Goal: Task Accomplishment & Management: Complete application form

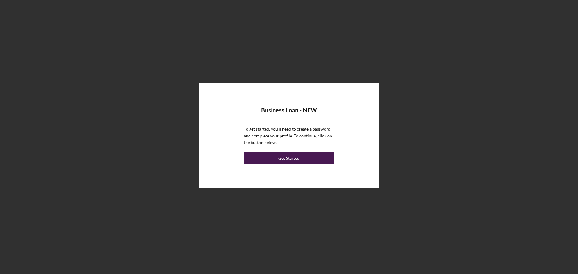
click at [291, 159] on div "Get Started" at bounding box center [288, 158] width 21 height 12
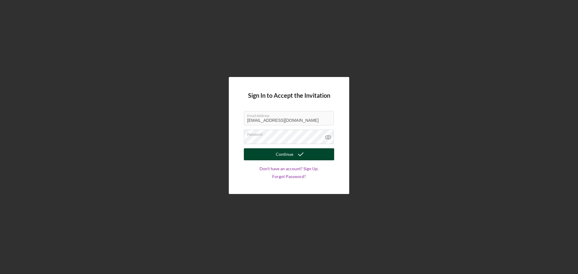
click at [287, 154] on div "Continue" at bounding box center [284, 154] width 17 height 12
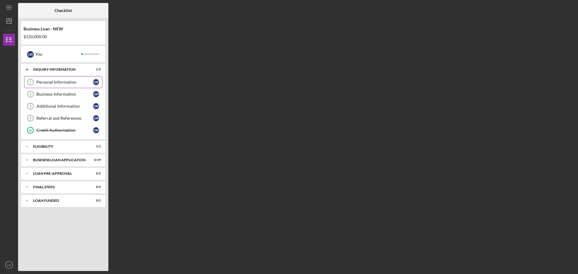
click at [47, 81] on div "Personal Information" at bounding box center [64, 82] width 57 height 5
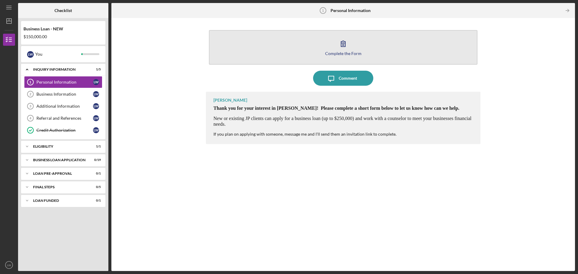
click at [343, 46] on icon "button" at bounding box center [343, 43] width 15 height 15
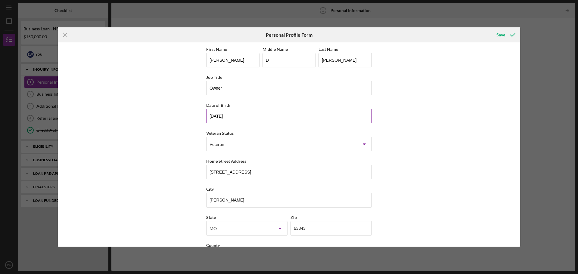
scroll to position [26, 0]
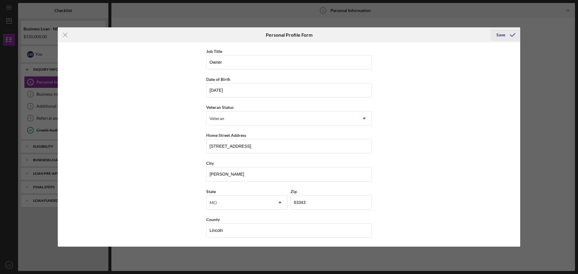
click at [501, 34] on div "Save" at bounding box center [500, 35] width 9 height 12
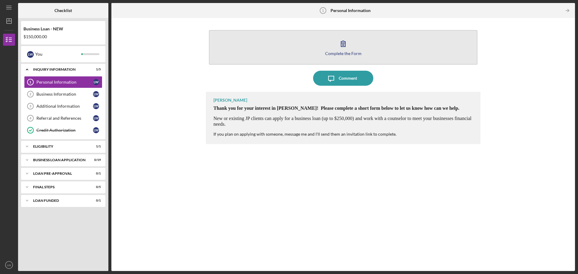
click at [343, 44] on icon "button" at bounding box center [343, 43] width 15 height 15
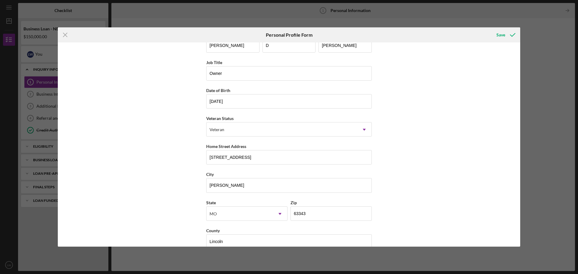
scroll to position [26, 0]
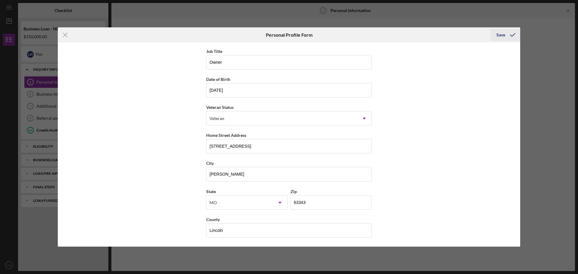
click at [501, 36] on div "Save" at bounding box center [500, 35] width 9 height 12
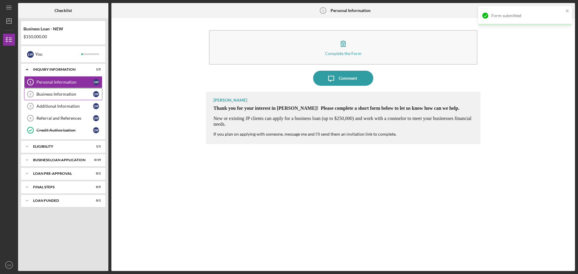
click at [52, 94] on div "Business Information" at bounding box center [64, 94] width 57 height 5
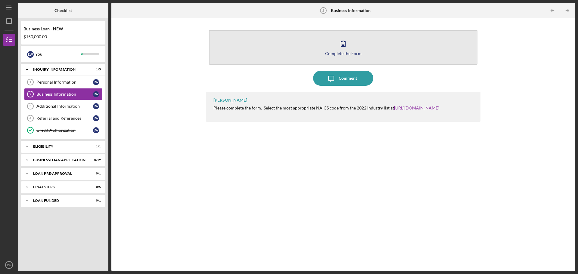
click at [345, 45] on icon "button" at bounding box center [343, 43] width 15 height 15
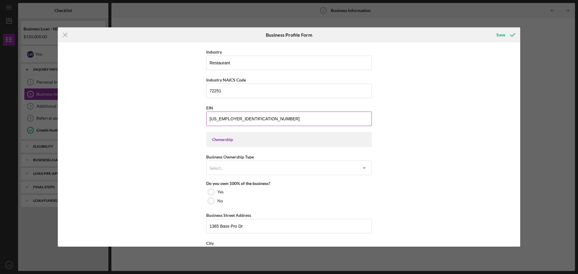
scroll to position [211, 0]
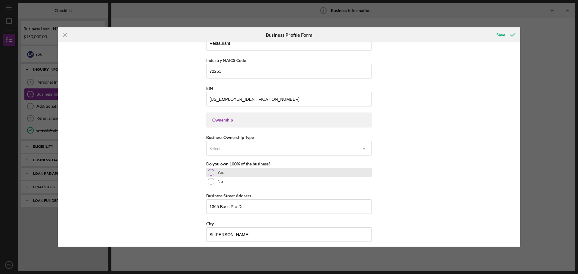
click at [209, 172] on div at bounding box center [211, 172] width 7 height 7
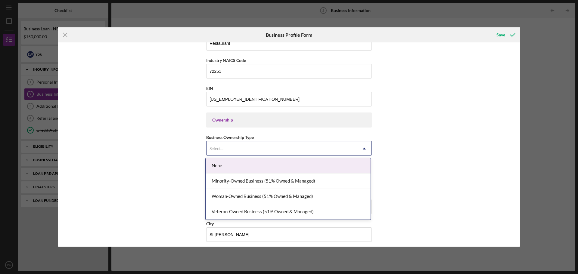
click at [362, 147] on icon "Icon/Dropdown Arrow" at bounding box center [364, 148] width 14 height 14
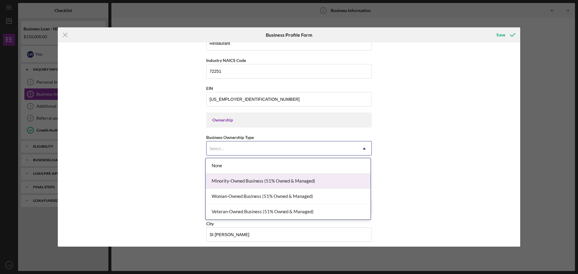
click at [237, 180] on div "Minority-Owned Business (51% Owned & Managed)" at bounding box center [288, 181] width 165 height 15
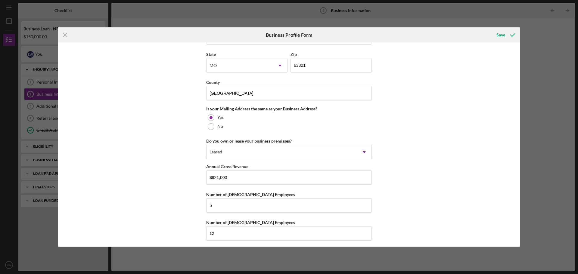
scroll to position [411, 0]
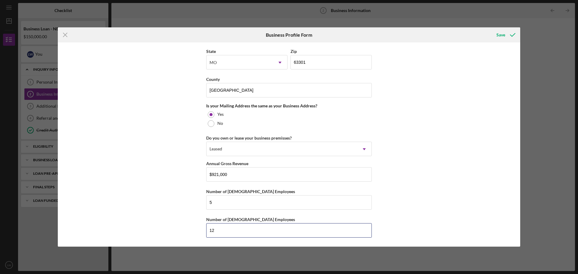
drag, startPoint x: 213, startPoint y: 229, endPoint x: 204, endPoint y: 230, distance: 9.0
click at [204, 230] on div "Business Name Firehouse Subs DBA Firehouse Subs Business Start Date [DATE] Lega…" at bounding box center [289, 144] width 462 height 204
type input "6"
click at [501, 34] on div "Save" at bounding box center [500, 35] width 9 height 12
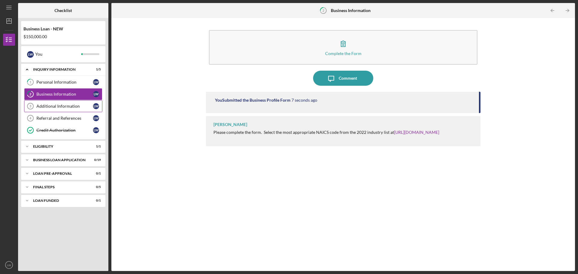
click at [67, 106] on div "Additional Information" at bounding box center [64, 106] width 57 height 5
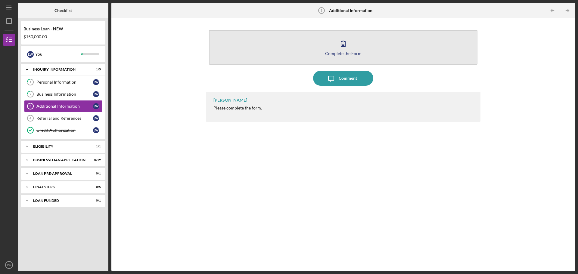
click at [344, 43] on icon "button" at bounding box center [343, 44] width 4 height 6
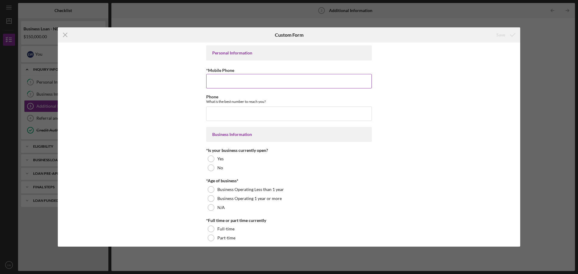
click at [221, 85] on input "*Mobile Phone" at bounding box center [289, 81] width 166 height 14
type input "[PHONE_NUMBER]"
click at [221, 114] on input "Phone" at bounding box center [289, 114] width 166 height 14
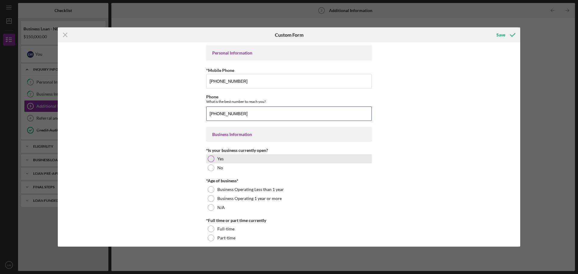
type input "[PHONE_NUMBER]"
click at [209, 159] on div at bounding box center [211, 159] width 7 height 7
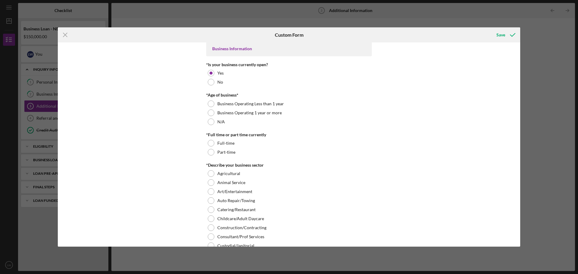
scroll to position [90, 0]
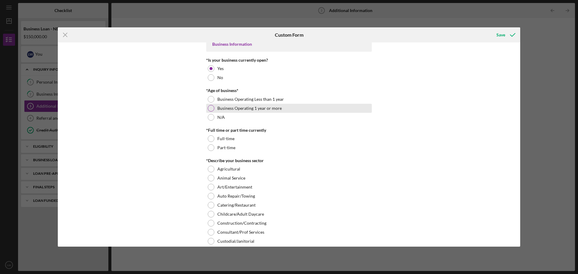
click at [211, 106] on div at bounding box center [211, 108] width 7 height 7
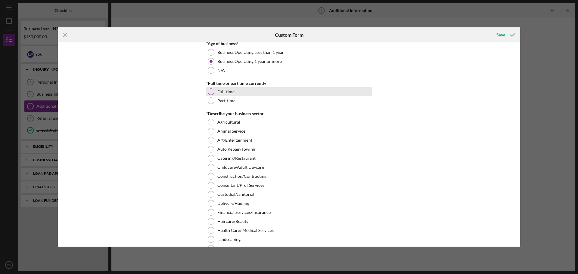
scroll to position [151, 0]
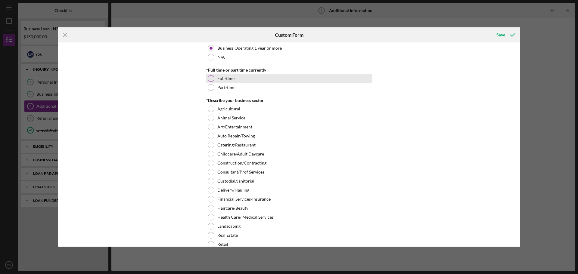
click at [211, 77] on div at bounding box center [211, 78] width 7 height 7
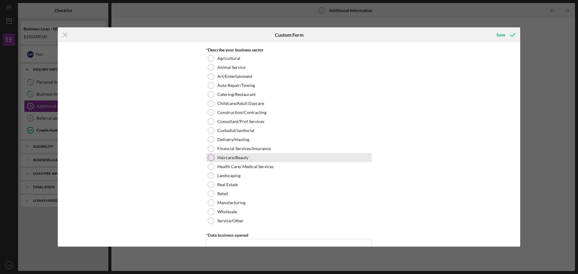
scroll to position [211, 0]
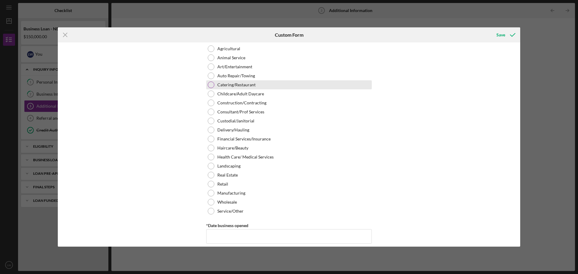
click at [209, 84] on div at bounding box center [211, 85] width 7 height 7
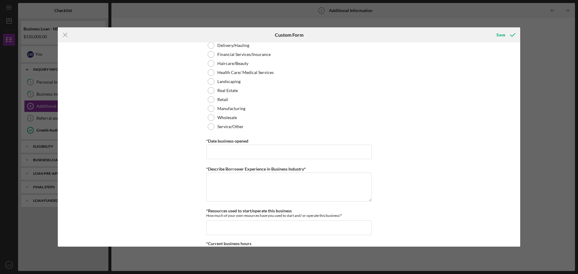
scroll to position [301, 0]
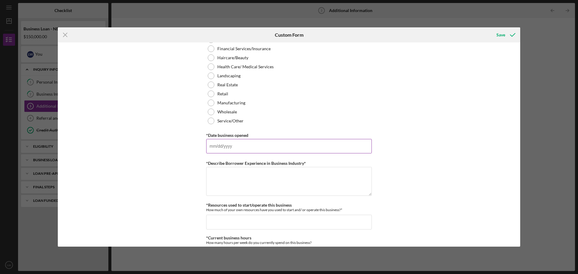
click at [217, 148] on input "*Date business opened" at bounding box center [289, 146] width 166 height 14
type input "[DATE]"
click at [213, 174] on textarea "*Describe Borrower Experience in Business Industry*" at bounding box center [289, 181] width 166 height 29
type textarea "P"
type textarea "S"
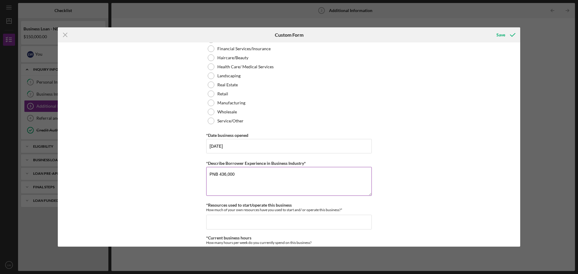
click at [219, 175] on textarea "PNB 436,000" at bounding box center [289, 181] width 166 height 29
click at [241, 176] on textarea "PNB $436,000" at bounding box center [289, 181] width 166 height 29
click at [219, 176] on textarea "PNB $436,000 startup - Paid in full JP" at bounding box center [289, 181] width 166 height 29
click at [216, 179] on textarea "PNB - $436,000 startup - Paid in full JP" at bounding box center [289, 181] width 166 height 29
click at [248, 186] on textarea "PNB - $436,000 startup - Paid in full JP - New Equipment / Expansion SBA - [MED…" at bounding box center [289, 181] width 166 height 29
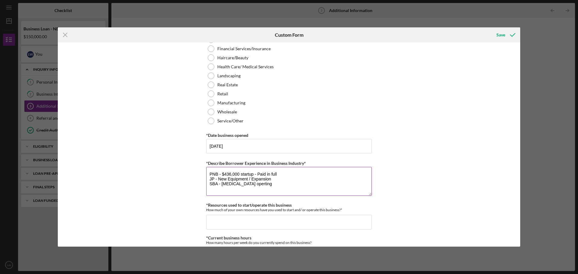
click at [244, 184] on textarea "PNB - $436,000 startup - Paid in full JP - New Equipment / Expansion SBA - [MED…" at bounding box center [289, 181] width 166 height 29
click at [247, 184] on textarea "PNB - $436,000 startup - Paid in full JP - New Equipment / Expansion SBA - [MED…" at bounding box center [289, 181] width 166 height 29
click at [241, 174] on textarea "PNB - $436,000 startup - Paid in full JP - New Equipment / Expansion SBA - [MED…" at bounding box center [289, 181] width 166 height 29
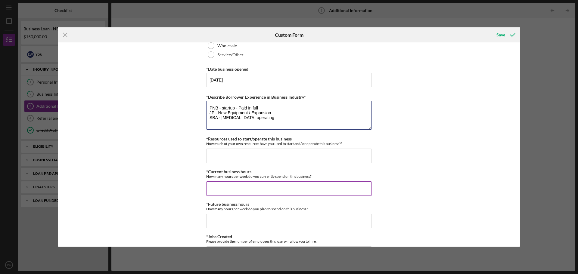
scroll to position [391, 0]
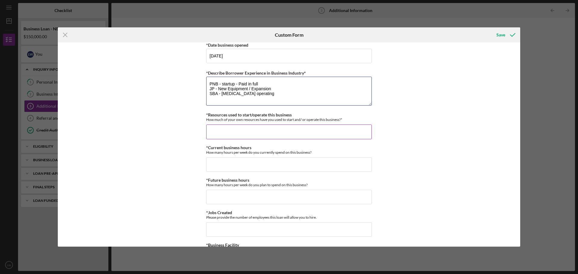
type textarea "PNB - startup - Paid in full JP - New Equipment / Expansion SBA - [MEDICAL_DATA…"
click at [206, 128] on input "*Resources used to start/operate this business" at bounding box center [289, 132] width 166 height 14
type input "$4"
type input "$105,000"
click at [212, 164] on input "*Current business hours" at bounding box center [289, 164] width 166 height 14
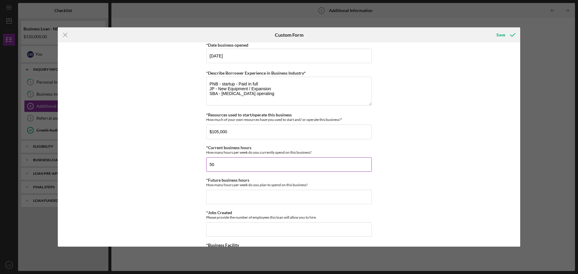
type input "5"
type input "50"
click at [217, 197] on input "*Future business hours" at bounding box center [289, 197] width 166 height 14
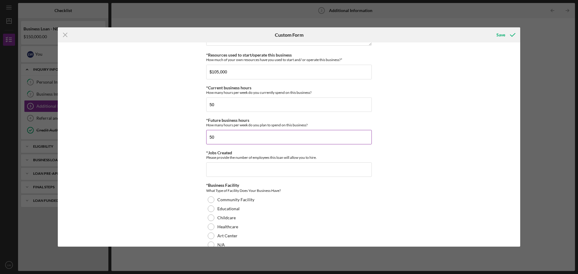
scroll to position [482, 0]
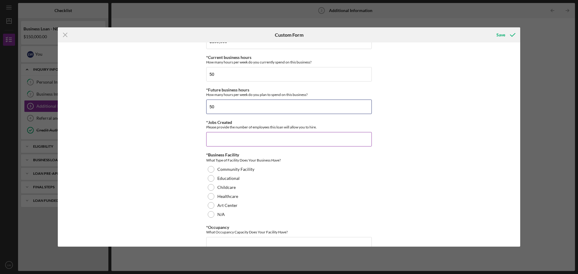
type input "50"
click at [208, 136] on input "*Jobs Created" at bounding box center [289, 139] width 166 height 14
type input "12"
click at [211, 215] on div at bounding box center [211, 214] width 7 height 7
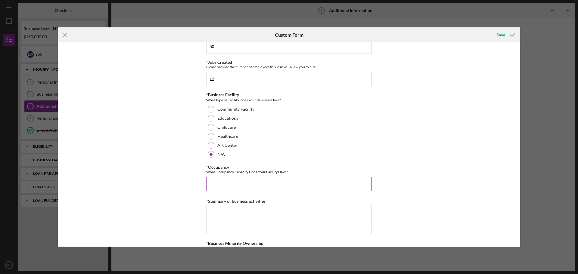
click at [220, 183] on input "*Occupancy" at bounding box center [289, 184] width 166 height 14
type input "73"
click at [214, 210] on textarea "*Summary of business activities" at bounding box center [289, 219] width 166 height 29
click at [269, 212] on textarea "Specialty Premium Hot Sub Snadwiches" at bounding box center [289, 219] width 166 height 29
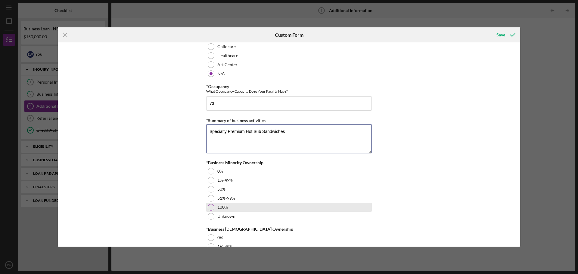
scroll to position [632, 0]
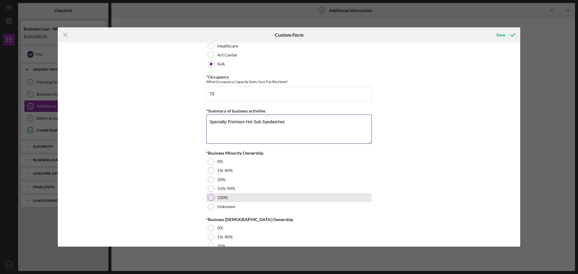
type textarea "Specialty Premium Hot Sub Sandwiches"
click at [210, 198] on div at bounding box center [211, 197] width 7 height 7
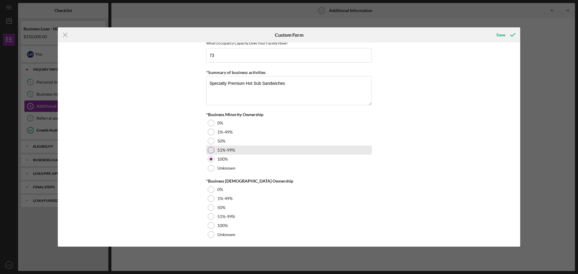
scroll to position [672, 0]
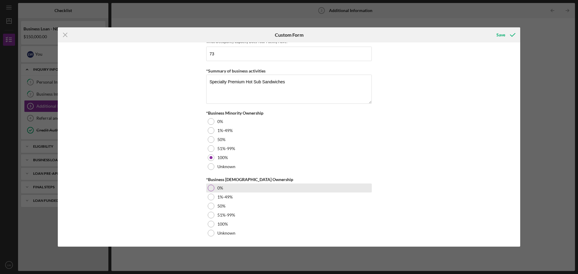
click at [209, 188] on div at bounding box center [211, 188] width 7 height 7
click at [502, 36] on div "Save" at bounding box center [500, 35] width 9 height 12
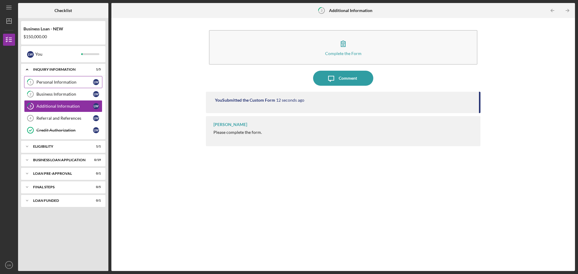
click at [57, 82] on div "Personal Information" at bounding box center [64, 82] width 57 height 5
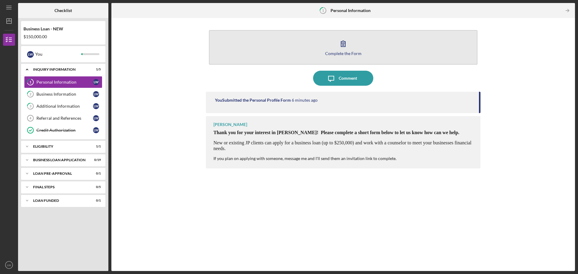
click at [342, 42] on icon "button" at bounding box center [343, 43] width 15 height 15
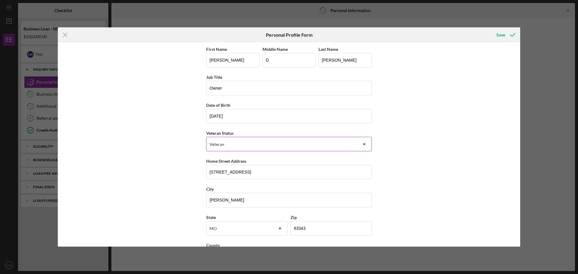
click at [363, 145] on use at bounding box center [364, 145] width 3 height 2
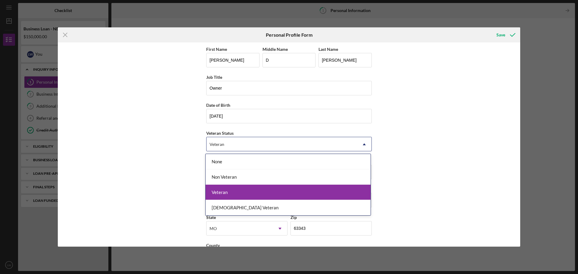
click at [223, 192] on div "Veteran" at bounding box center [288, 192] width 165 height 15
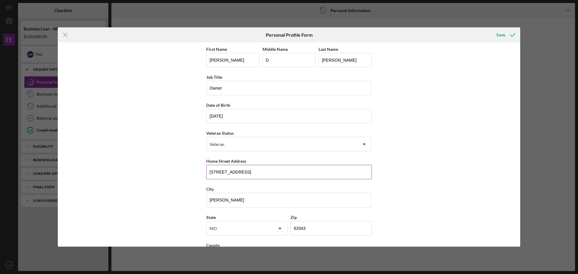
scroll to position [26, 0]
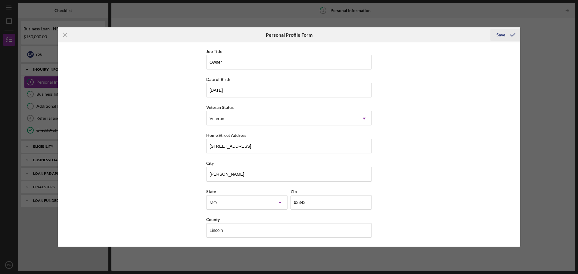
click at [502, 34] on div "Save" at bounding box center [500, 35] width 9 height 12
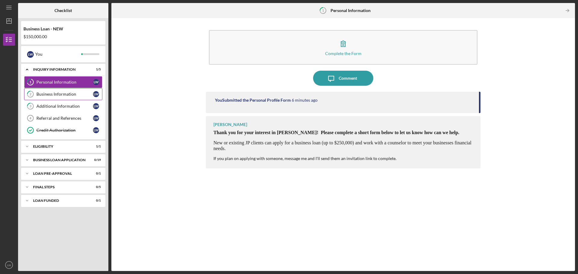
click at [53, 95] on div "Business Information" at bounding box center [64, 94] width 57 height 5
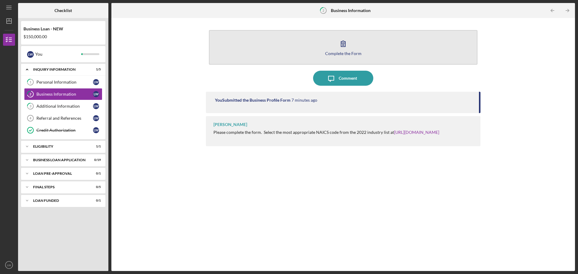
click at [343, 46] on icon "button" at bounding box center [343, 43] width 15 height 15
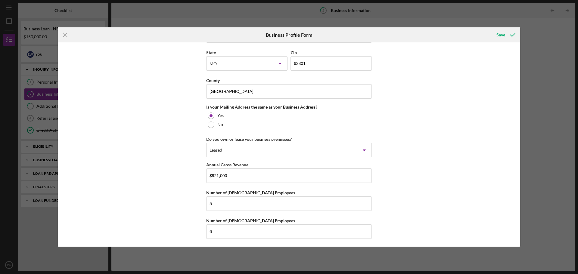
scroll to position [411, 0]
click at [499, 34] on div "Save" at bounding box center [500, 35] width 9 height 12
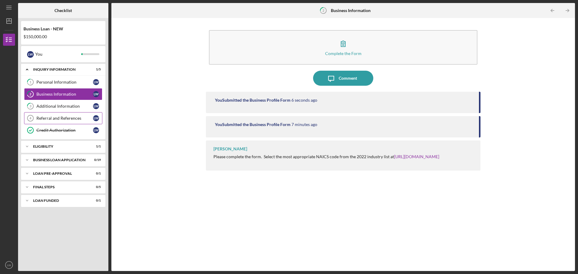
click at [52, 117] on div "Referral and References" at bounding box center [64, 118] width 57 height 5
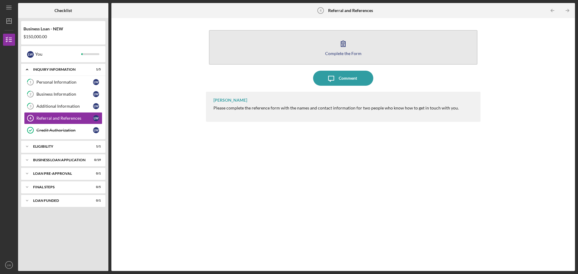
click at [344, 45] on icon "button" at bounding box center [343, 43] width 15 height 15
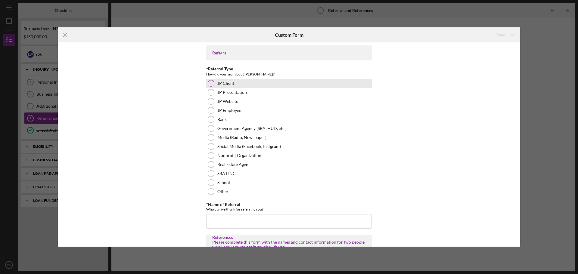
click at [212, 83] on div at bounding box center [211, 83] width 7 height 7
click at [213, 221] on input "*Name of Referral" at bounding box center [289, 221] width 166 height 14
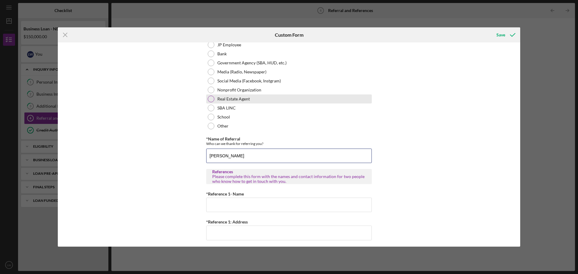
scroll to position [90, 0]
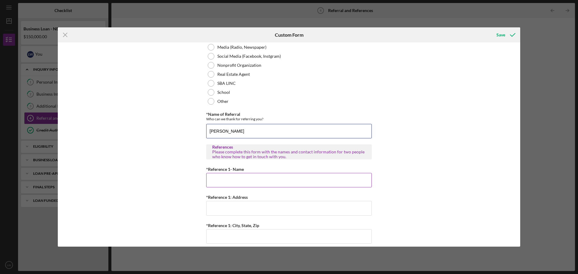
type input "[PERSON_NAME]"
click at [226, 182] on input "*Reference 1- Name" at bounding box center [289, 180] width 166 height 14
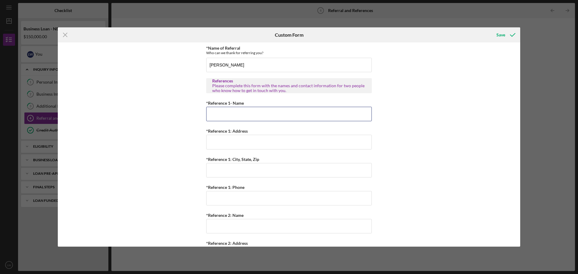
scroll to position [146, 0]
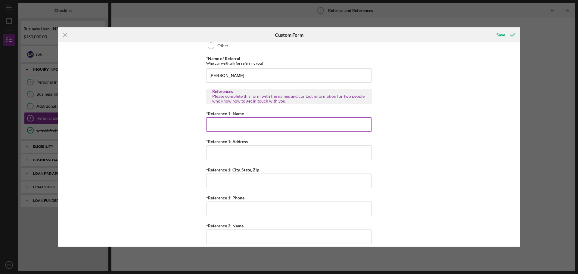
click at [208, 124] on input "*Reference 1- Name" at bounding box center [289, 124] width 166 height 14
type input "[PERSON_NAME]"
click at [217, 154] on input "*Reference 1: Address" at bounding box center [289, 152] width 166 height 14
type input "Buttonwood"
click at [210, 180] on input "*Reference 1: City, State, Zip" at bounding box center [289, 181] width 166 height 14
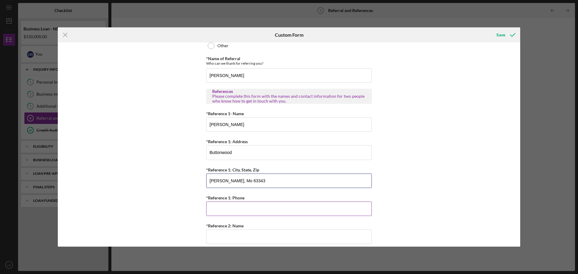
scroll to position [176, 0]
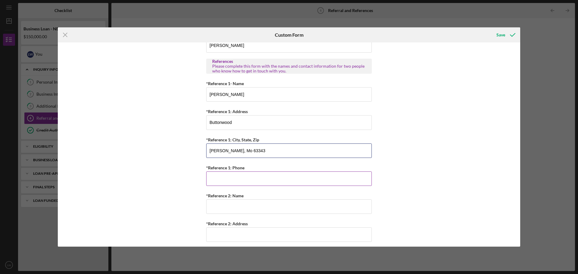
type input "[PERSON_NAME], Mo 63343"
click at [217, 179] on input "*Reference 1: Phone" at bounding box center [289, 179] width 166 height 14
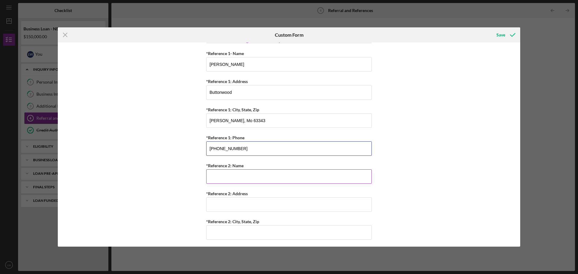
type input "[PHONE_NUMBER]"
click at [210, 179] on input "*Reference 2: Name" at bounding box center [289, 176] width 166 height 14
type input "[PERSON_NAME]"
click at [216, 203] on input "*Reference 2: Address" at bounding box center [289, 204] width 166 height 14
type input "[STREET_ADDRESS][PERSON_NAME]"
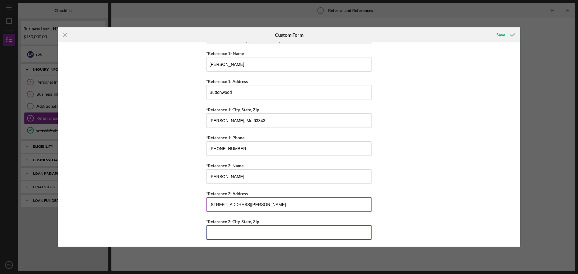
type input "Saint [PERSON_NAME]"
type input "[PHONE_NUMBER]"
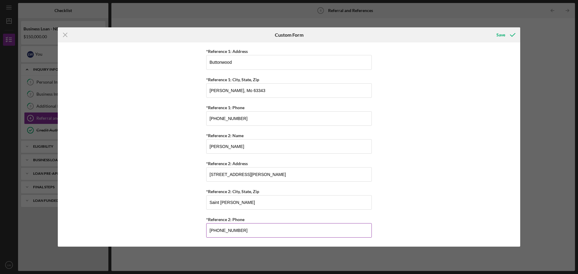
click at [239, 232] on input "[PHONE_NUMBER]" at bounding box center [289, 230] width 166 height 14
click at [421, 174] on div "Referral *Referral Type How did you hear about [PERSON_NAME]? JP Client JP Pres…" at bounding box center [289, 144] width 462 height 204
click at [502, 35] on div "Save" at bounding box center [500, 35] width 9 height 12
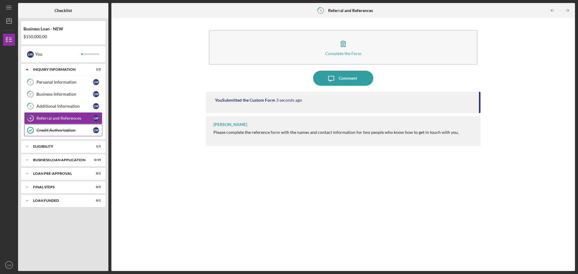
click at [39, 129] on div "Credit Authorization" at bounding box center [64, 130] width 57 height 5
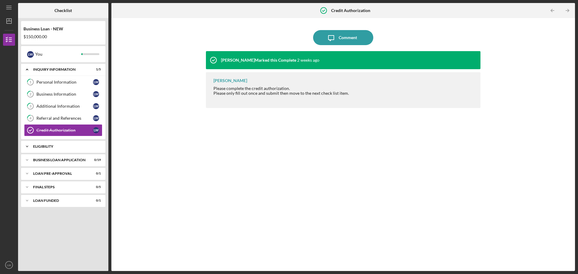
click at [51, 147] on div "ELIGIBILITY" at bounding box center [65, 147] width 65 height 4
click at [46, 173] on div "Icon/Expander BUSINESS LOAN APPLICATION 0 / 19" at bounding box center [63, 175] width 84 height 12
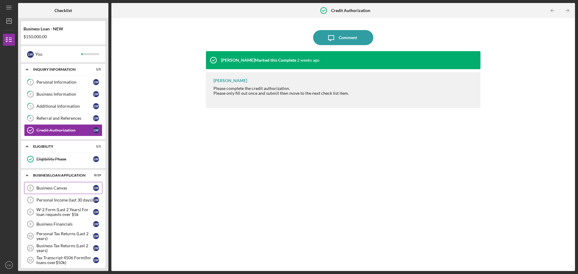
click at [43, 187] on div "Business Canvas" at bounding box center [64, 188] width 57 height 5
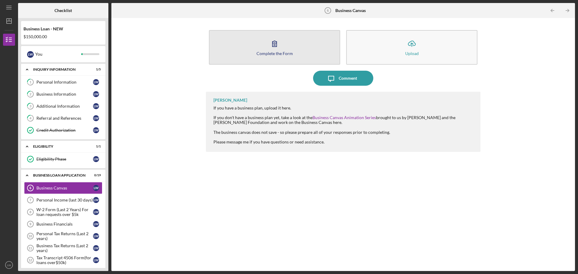
click at [273, 44] on icon "button" at bounding box center [274, 44] width 4 height 6
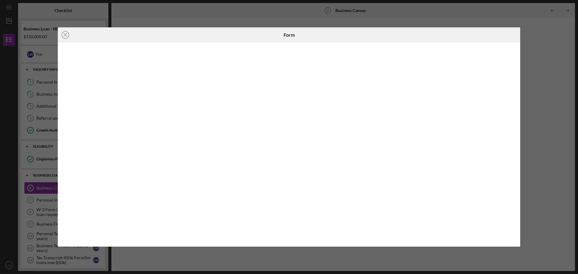
click at [549, 145] on div "Icon/Close Form" at bounding box center [289, 137] width 578 height 274
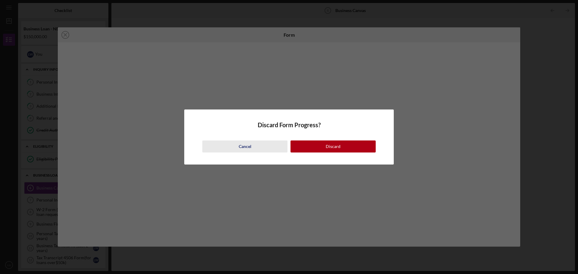
click at [242, 146] on div "Cancel" at bounding box center [245, 147] width 13 height 12
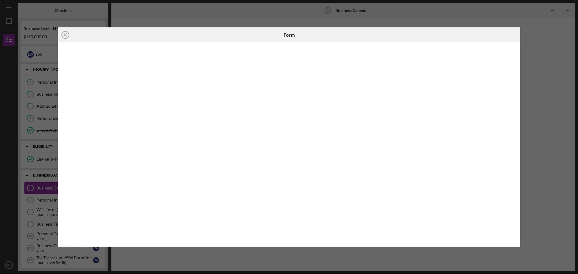
click at [167, 262] on div "Icon/Close Form" at bounding box center [289, 137] width 578 height 274
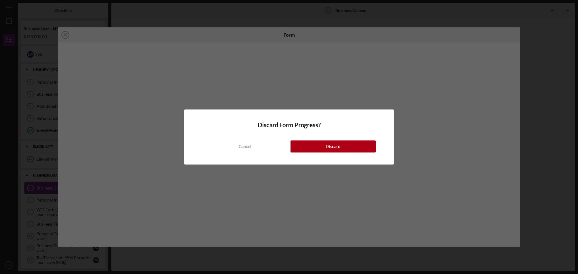
click at [64, 33] on div "Discard Form Progress? Cancel Discard" at bounding box center [289, 137] width 578 height 274
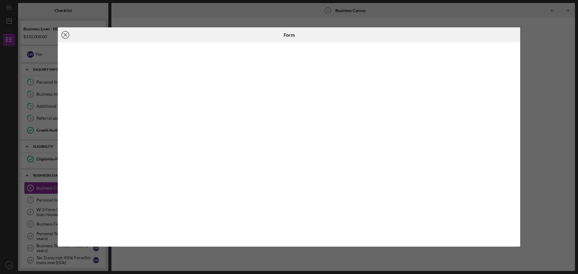
click at [64, 34] on icon "Icon/Close" at bounding box center [65, 34] width 15 height 15
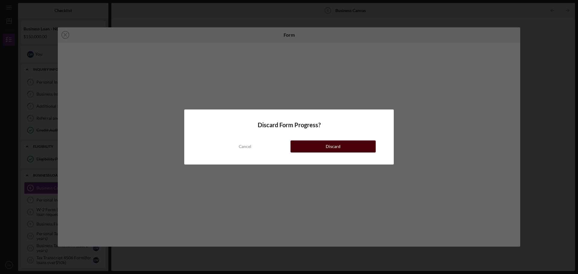
click at [326, 149] on button "Discard" at bounding box center [333, 147] width 85 height 12
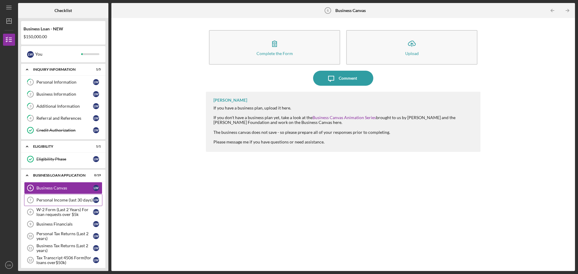
click at [59, 201] on div "Personal Income (last 30 days)" at bounding box center [64, 200] width 57 height 5
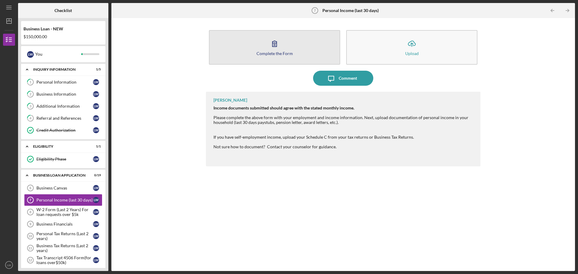
click at [274, 43] on icon "button" at bounding box center [274, 44] width 4 height 6
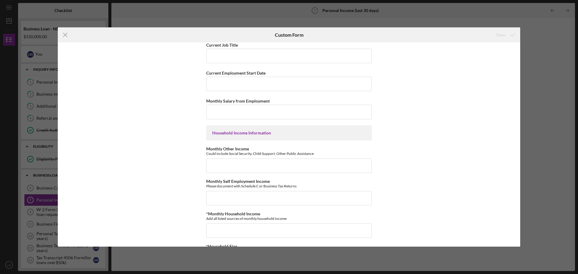
scroll to position [123, 0]
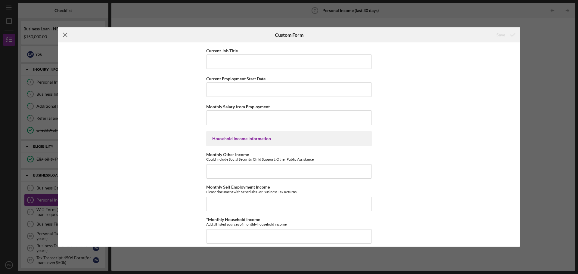
click at [65, 33] on icon "Icon/Menu Close" at bounding box center [65, 34] width 15 height 15
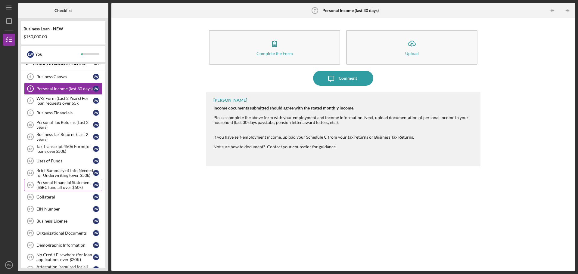
scroll to position [120, 0]
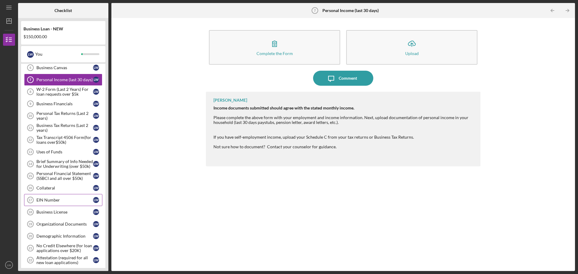
click at [49, 201] on div "EIN Number" at bounding box center [64, 200] width 57 height 5
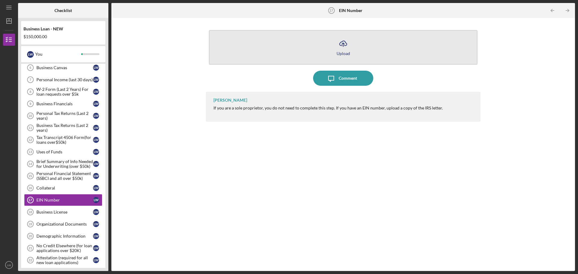
click at [343, 43] on g "button" at bounding box center [343, 44] width 7 height 6
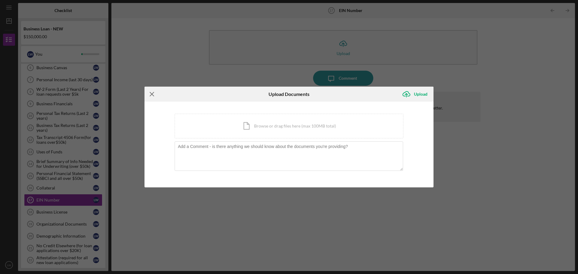
click at [152, 93] on icon "Icon/Menu Close" at bounding box center [152, 94] width 15 height 15
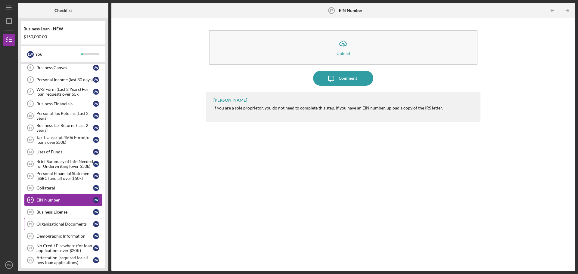
click at [56, 225] on div "Organizational Documents" at bounding box center [64, 224] width 57 height 5
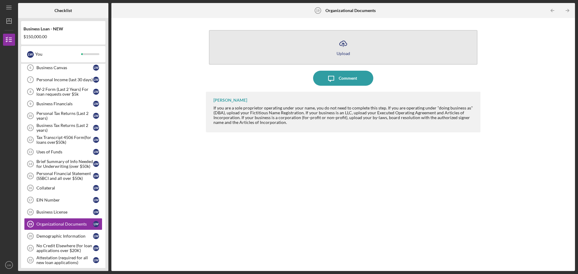
click at [344, 43] on icon "Icon/Upload" at bounding box center [343, 43] width 15 height 15
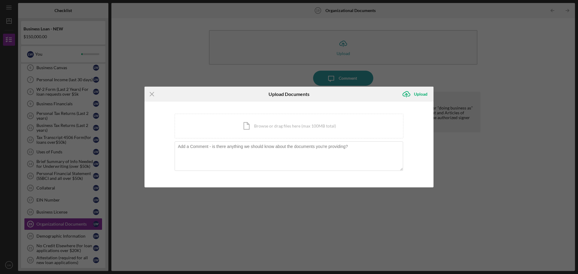
click at [508, 157] on div "Icon/Menu Close Upload Documents Icon/Upload Upload You're uploading documents …" at bounding box center [289, 137] width 578 height 274
click at [421, 94] on div "Upload" at bounding box center [421, 94] width 14 height 12
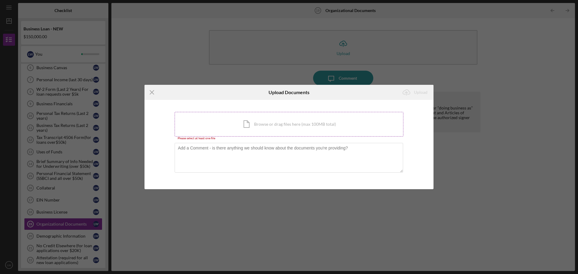
click at [258, 125] on div "Icon/Document Browse or drag files here (max 100MB total) Tap to choose files o…" at bounding box center [289, 124] width 229 height 25
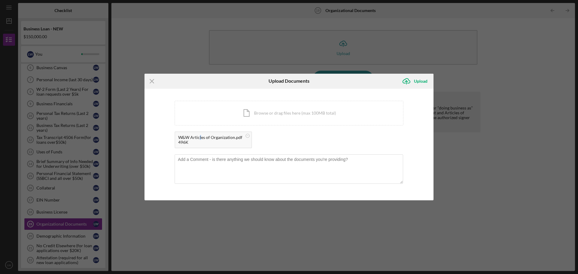
click at [200, 138] on div "W&W Articles of Organization.pdf" at bounding box center [210, 137] width 64 height 5
click at [277, 138] on div "W&W Articles of Organization.pdf 496K" at bounding box center [289, 142] width 229 height 20
click at [218, 205] on div "Icon/Menu Close Upload Documents Icon/Upload Upload You're uploading documents …" at bounding box center [289, 137] width 578 height 274
click at [151, 82] on line at bounding box center [152, 81] width 4 height 4
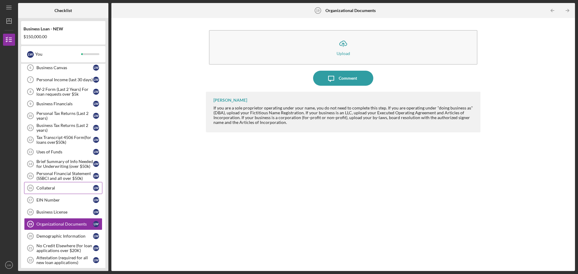
click at [45, 188] on div "Collateral" at bounding box center [64, 188] width 57 height 5
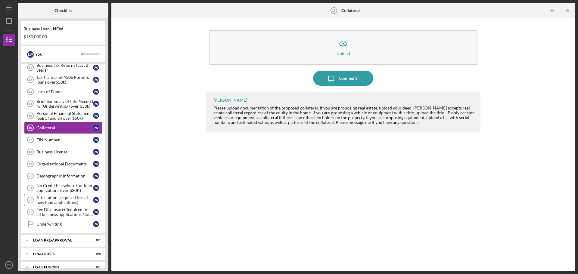
scroll to position [189, 0]
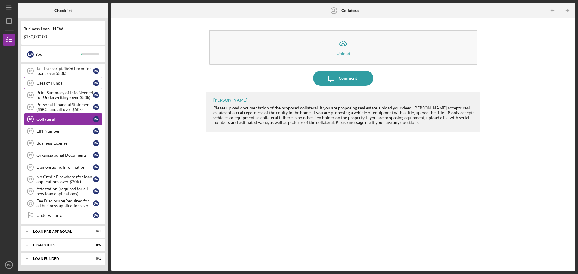
click at [48, 82] on div "Uses of Funds" at bounding box center [64, 83] width 57 height 5
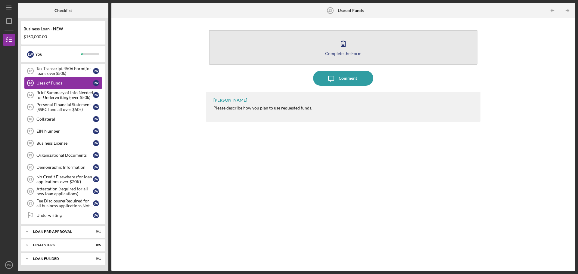
click at [343, 42] on icon "button" at bounding box center [343, 43] width 15 height 15
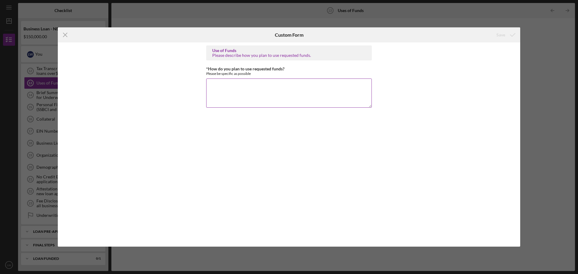
click at [215, 88] on textarea "*How do you plan to use requested funds?" at bounding box center [289, 93] width 166 height 29
click at [214, 85] on textarea "Refinancre and Operating" at bounding box center [289, 93] width 166 height 29
type textarea "Refinance and Operating"
click at [502, 36] on div "Save" at bounding box center [500, 35] width 9 height 12
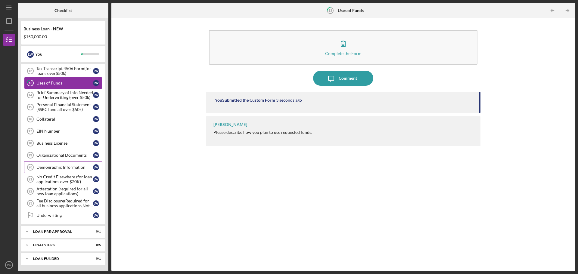
click at [64, 167] on div "Demographic Information" at bounding box center [64, 167] width 57 height 5
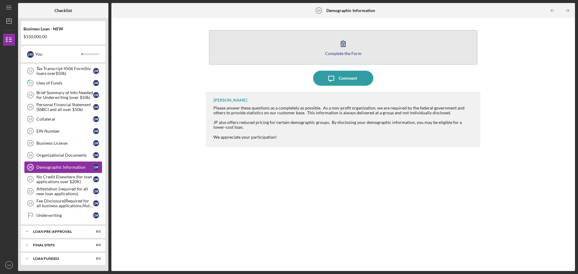
click at [343, 44] on icon "button" at bounding box center [343, 44] width 4 height 6
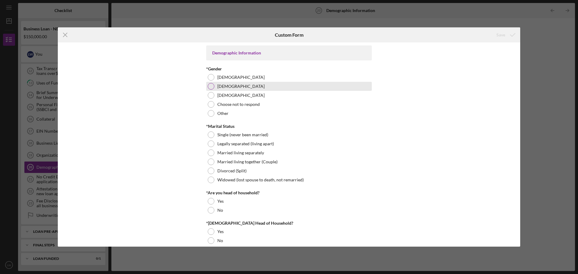
click at [209, 84] on div at bounding box center [211, 86] width 7 height 7
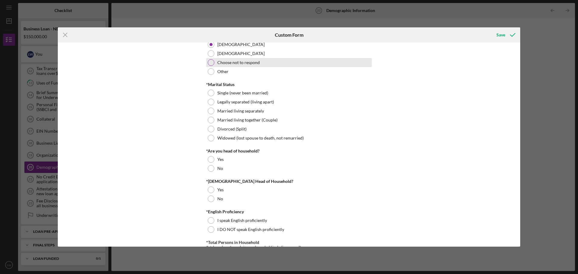
scroll to position [60, 0]
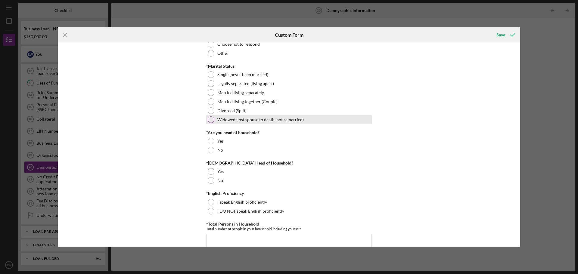
click at [210, 120] on div at bounding box center [211, 120] width 7 height 7
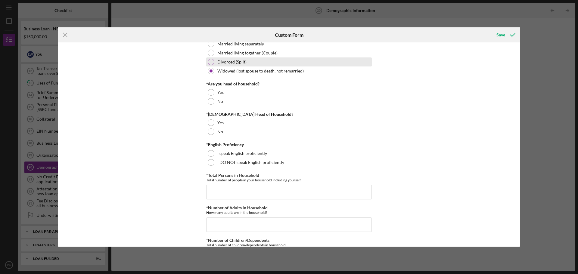
scroll to position [120, 0]
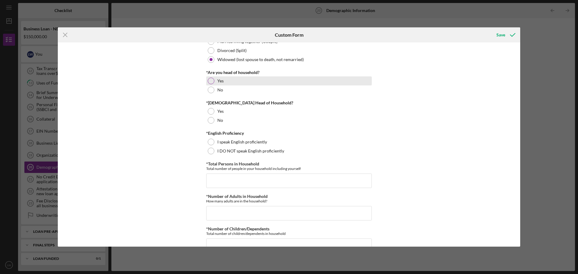
click at [209, 82] on div at bounding box center [211, 81] width 7 height 7
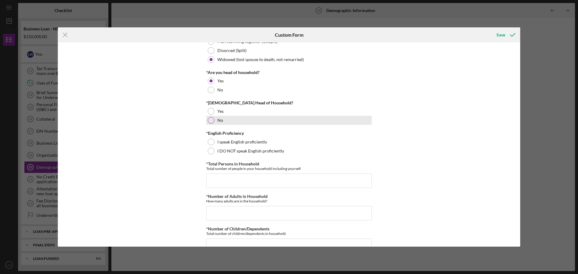
click at [210, 122] on div at bounding box center [211, 120] width 7 height 7
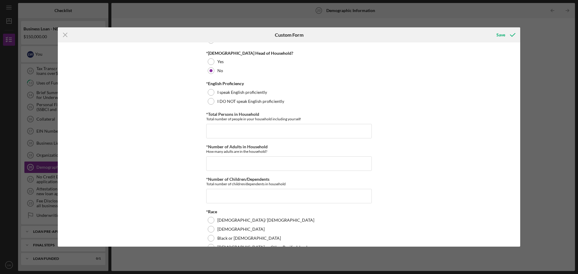
scroll to position [181, 0]
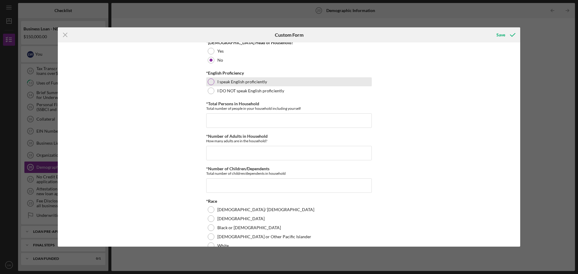
click at [209, 82] on div at bounding box center [211, 82] width 7 height 7
click at [218, 120] on input "*Total Persons in Household" at bounding box center [289, 120] width 166 height 14
type input "1"
click at [225, 152] on input "*Number of Adults in Household" at bounding box center [289, 153] width 166 height 14
type input "1"
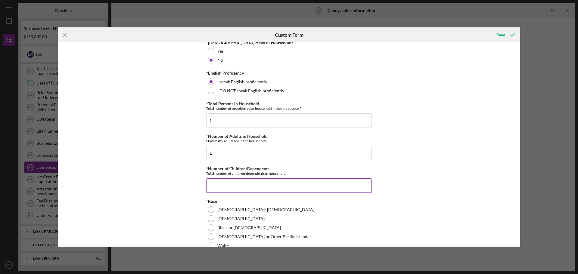
click at [220, 185] on input "*Number of Children/Dependents" at bounding box center [289, 186] width 166 height 14
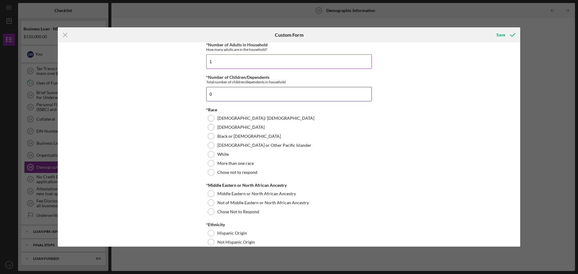
scroll to position [301, 0]
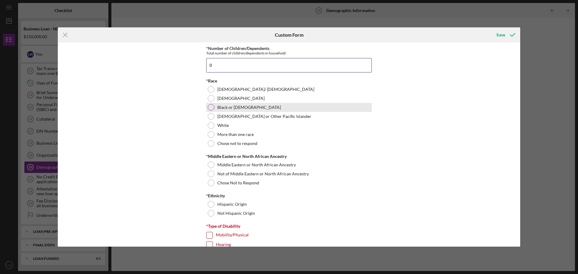
type input "0"
click at [209, 107] on div at bounding box center [211, 107] width 7 height 7
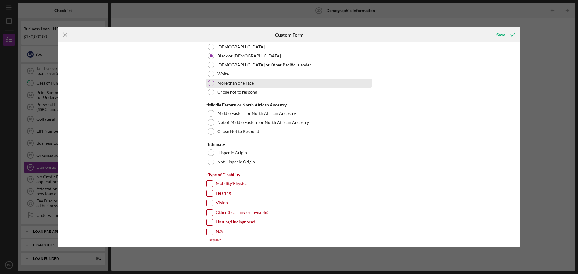
scroll to position [361, 0]
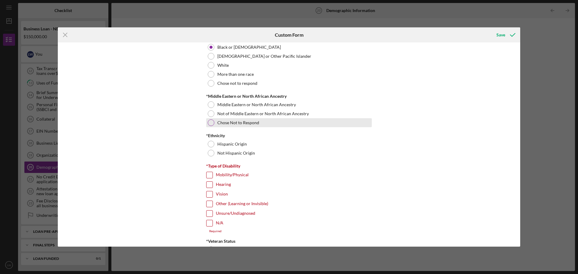
click at [210, 123] on div at bounding box center [211, 123] width 7 height 7
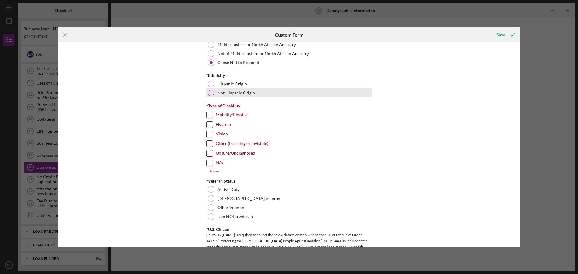
click at [211, 94] on div at bounding box center [211, 93] width 7 height 7
click at [207, 113] on input "Mobility/Physical" at bounding box center [210, 115] width 6 height 6
checkbox input "true"
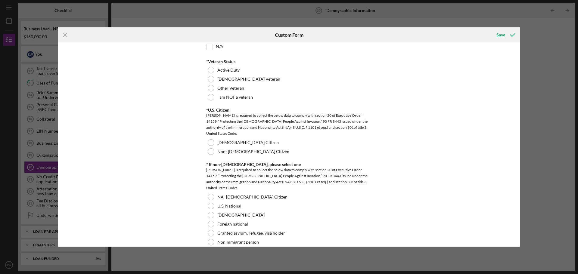
scroll to position [542, 0]
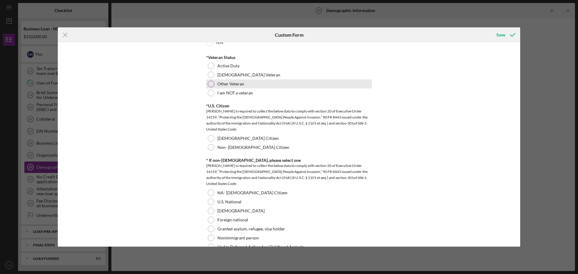
click at [210, 84] on div at bounding box center [211, 84] width 7 height 7
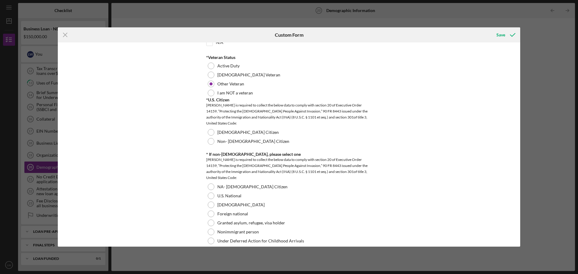
scroll to position [572, 0]
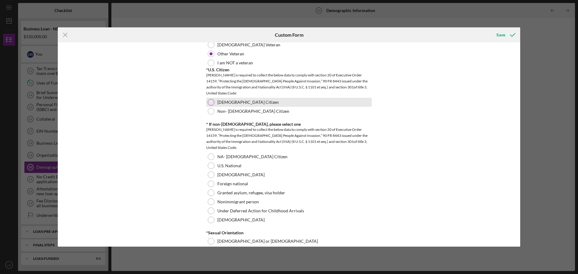
click at [213, 102] on div at bounding box center [211, 102] width 7 height 7
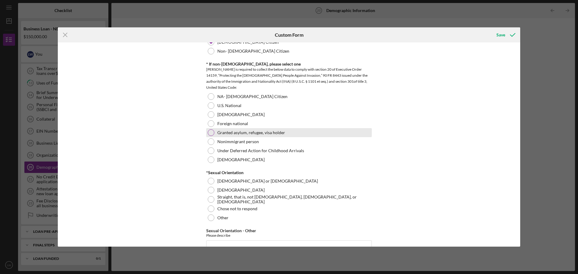
scroll to position [662, 0]
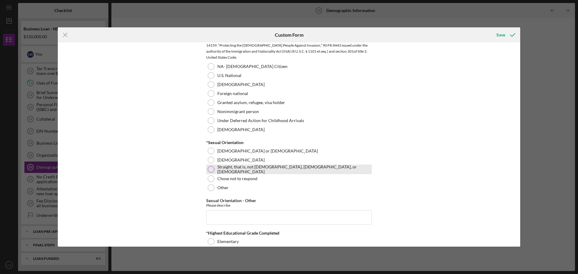
click at [210, 169] on div at bounding box center [211, 169] width 7 height 7
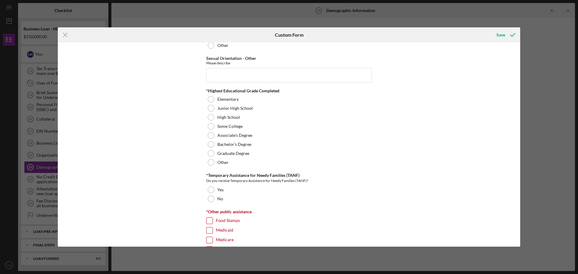
scroll to position [813, 0]
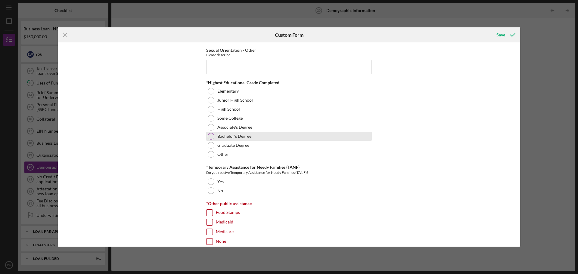
click at [210, 136] on div at bounding box center [211, 136] width 7 height 7
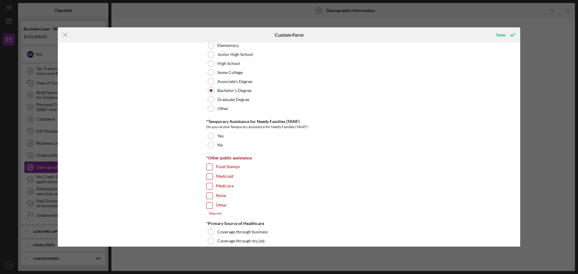
scroll to position [873, 0]
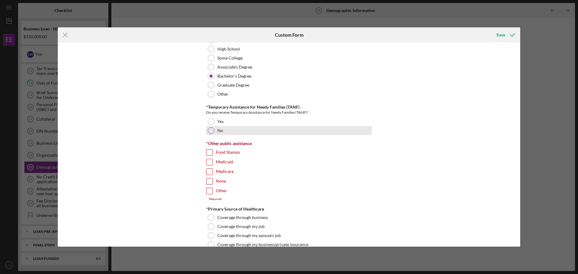
click at [208, 130] on div at bounding box center [211, 130] width 7 height 7
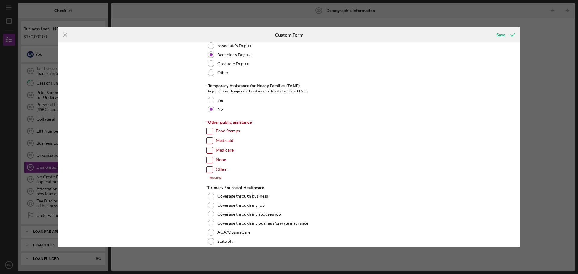
scroll to position [903, 0]
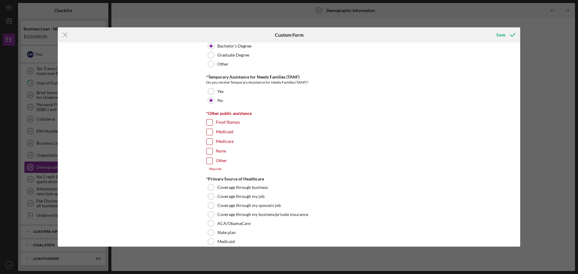
click at [209, 161] on input "Other" at bounding box center [210, 161] width 6 height 6
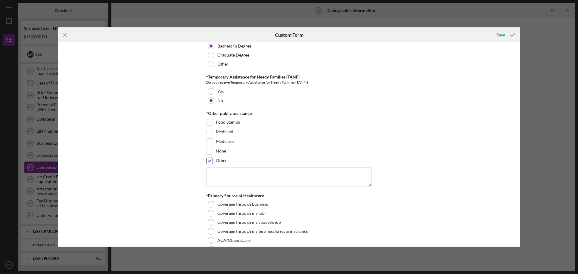
click at [209, 161] on input "Other" at bounding box center [210, 161] width 6 height 6
checkbox input "false"
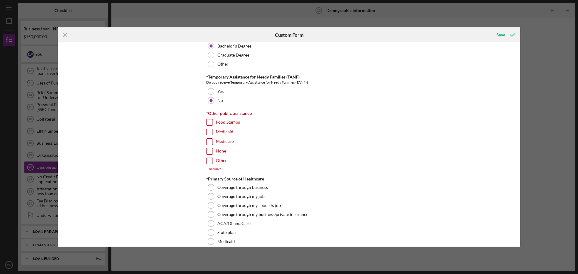
click at [209, 151] on input "None" at bounding box center [210, 151] width 6 height 6
checkbox input "true"
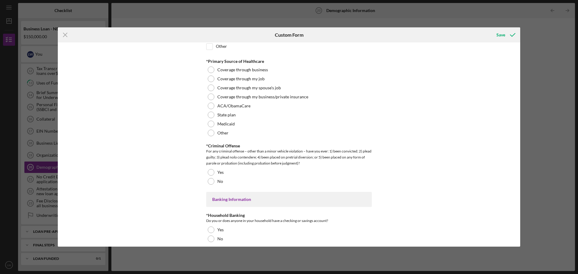
scroll to position [1024, 0]
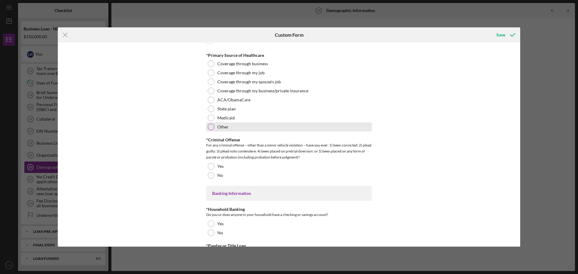
click at [211, 125] on div at bounding box center [211, 127] width 7 height 7
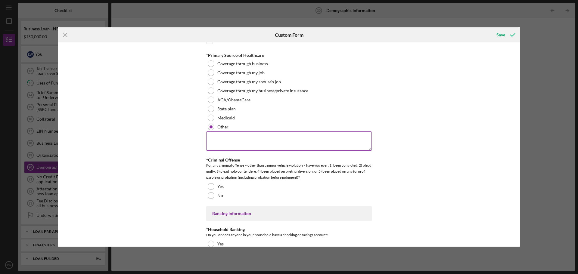
click at [225, 145] on textarea at bounding box center [289, 141] width 166 height 19
type textarea "A"
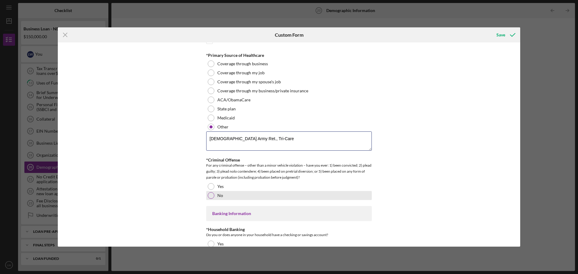
type textarea "[DEMOGRAPHIC_DATA] Army Ret., Tri-Care"
click at [210, 196] on div at bounding box center [211, 195] width 7 height 7
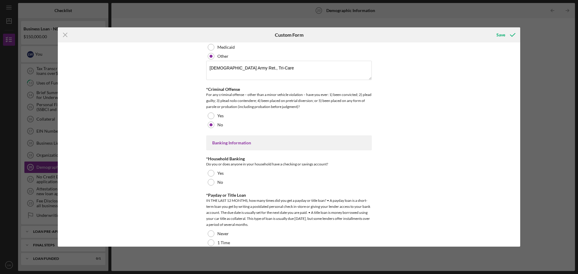
scroll to position [1114, 0]
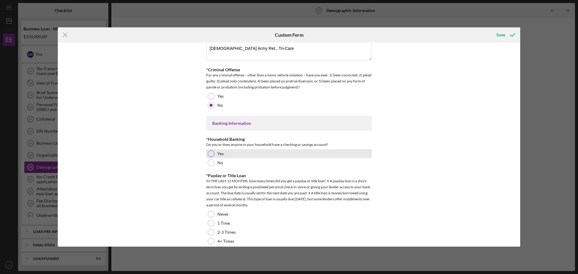
click at [209, 153] on div at bounding box center [211, 154] width 7 height 7
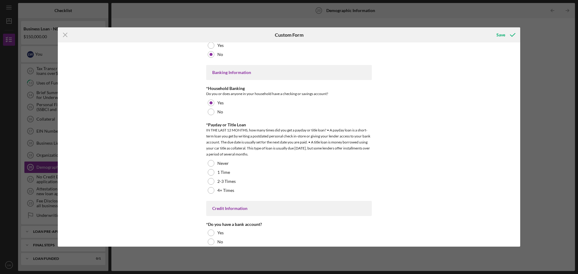
scroll to position [1174, 0]
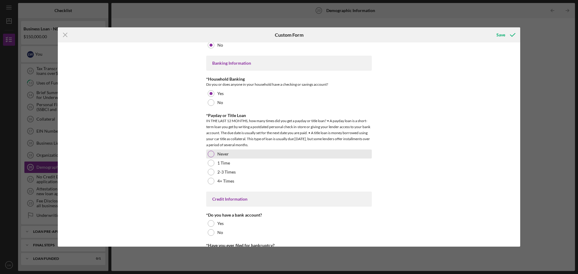
click at [212, 154] on div at bounding box center [211, 154] width 7 height 7
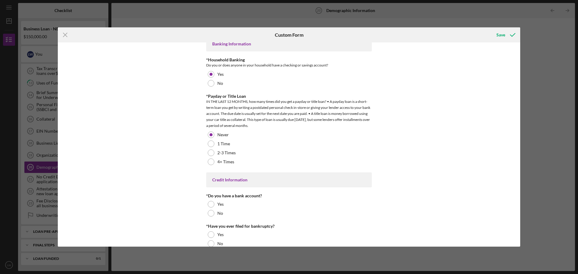
scroll to position [1203, 0]
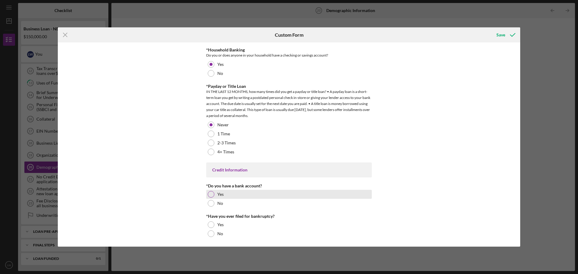
click at [209, 194] on div at bounding box center [211, 194] width 7 height 7
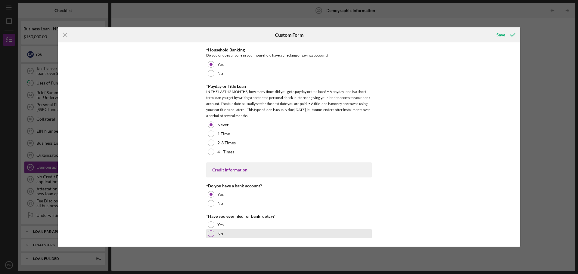
click at [211, 232] on div at bounding box center [211, 234] width 7 height 7
click at [499, 34] on div "Save" at bounding box center [500, 35] width 9 height 12
click at [502, 36] on div "Save" at bounding box center [500, 35] width 9 height 12
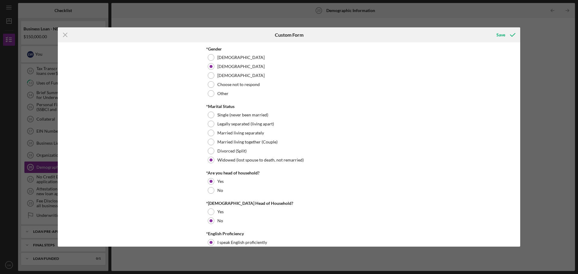
scroll to position [30, 0]
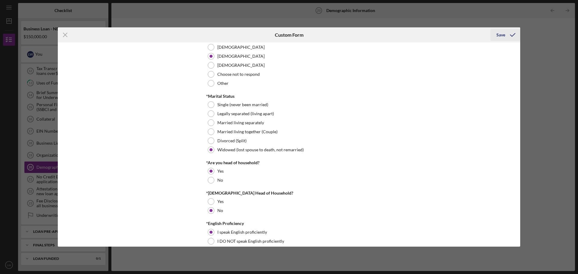
click at [499, 35] on div "Save" at bounding box center [500, 35] width 9 height 12
click at [393, 97] on div "Demographic Information *Gender [DEMOGRAPHIC_DATA] [DEMOGRAPHIC_DATA] [DEMOGRAP…" at bounding box center [289, 144] width 462 height 204
click at [500, 34] on div "Save" at bounding box center [500, 35] width 9 height 12
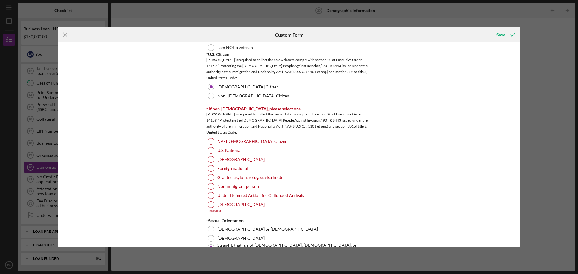
scroll to position [572, 0]
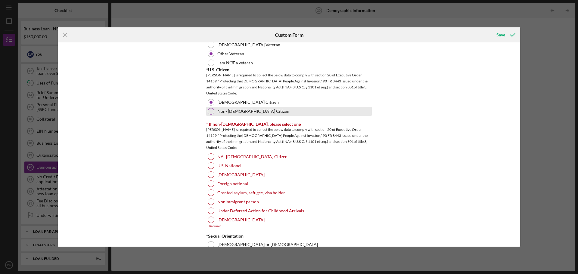
click at [209, 112] on div at bounding box center [211, 111] width 7 height 7
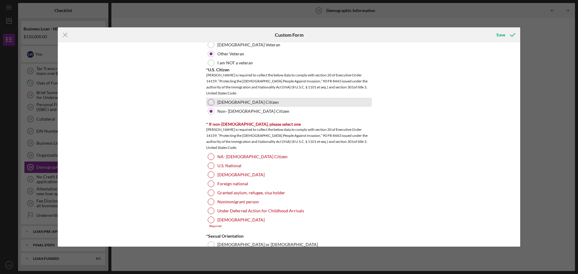
click at [210, 101] on div at bounding box center [211, 102] width 7 height 7
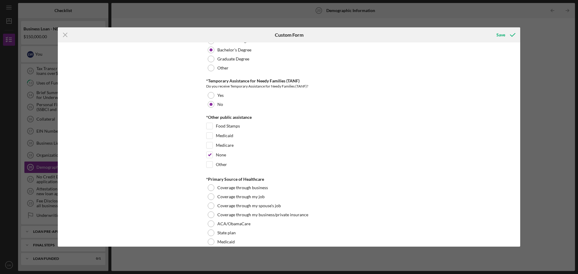
scroll to position [903, 0]
click at [207, 146] on input "Medicare" at bounding box center [210, 145] width 6 height 6
checkbox input "true"
click at [207, 153] on input "None" at bounding box center [210, 155] width 6 height 6
click at [207, 154] on input "None" at bounding box center [210, 155] width 6 height 6
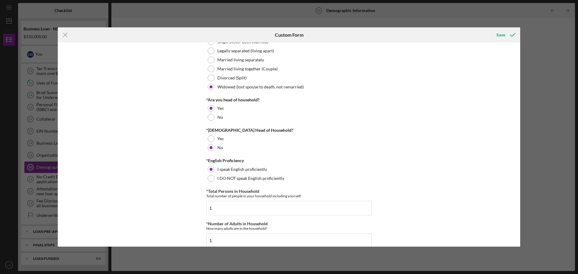
scroll to position [0, 0]
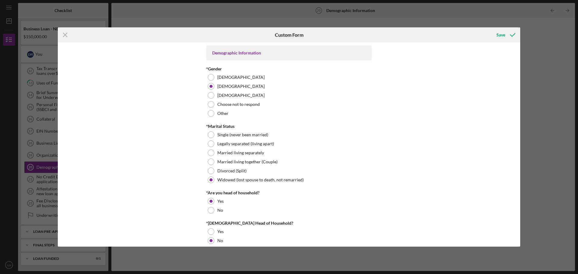
drag, startPoint x: 500, startPoint y: 36, endPoint x: 384, endPoint y: 100, distance: 132.9
click at [384, 100] on div "Demographic Information *Gender [DEMOGRAPHIC_DATA] [DEMOGRAPHIC_DATA] [DEMOGRAP…" at bounding box center [289, 144] width 462 height 204
click at [513, 35] on icon "submit" at bounding box center [512, 34] width 15 height 15
click at [502, 36] on div "Save" at bounding box center [500, 35] width 9 height 12
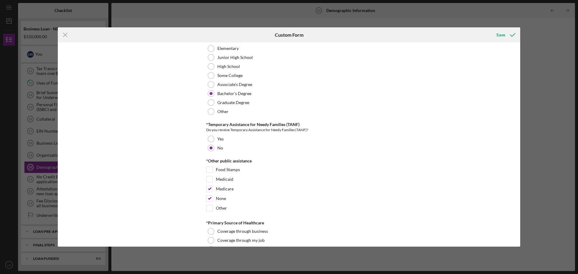
scroll to position [903, 0]
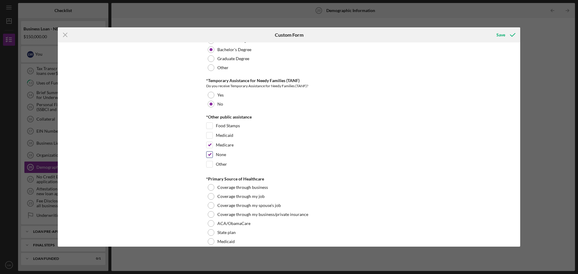
click at [210, 154] on input "None" at bounding box center [210, 155] width 6 height 6
checkbox input "false"
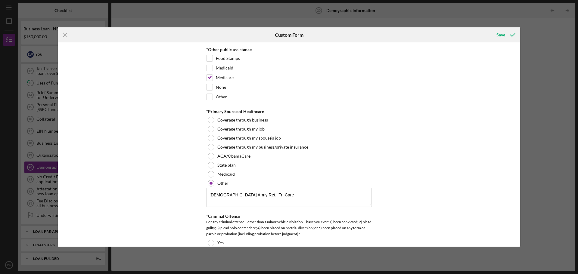
scroll to position [1054, 0]
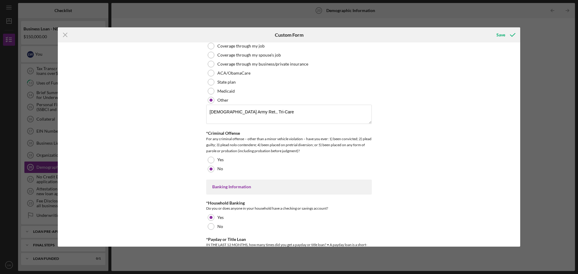
click at [234, 185] on div "Banking Information" at bounding box center [289, 187] width 154 height 5
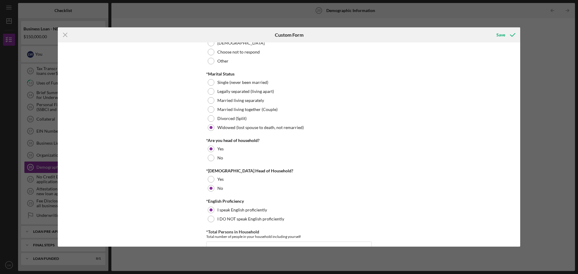
scroll to position [0, 0]
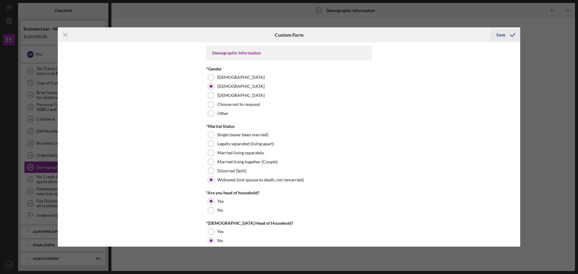
click at [501, 34] on div "Save" at bounding box center [500, 35] width 9 height 12
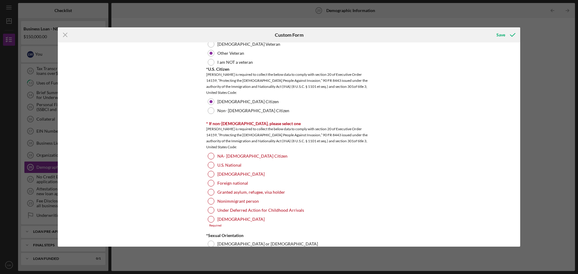
scroll to position [572, 0]
click at [210, 102] on div at bounding box center [211, 102] width 3 height 3
click at [210, 108] on div at bounding box center [211, 111] width 7 height 7
click at [209, 103] on div at bounding box center [211, 102] width 7 height 7
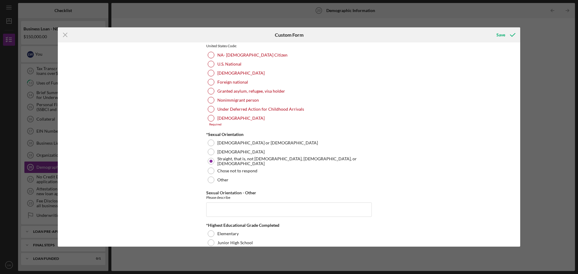
scroll to position [692, 0]
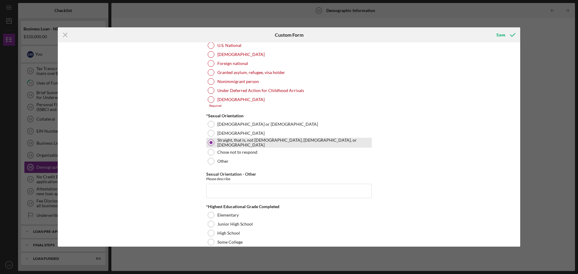
click at [210, 143] on div at bounding box center [211, 142] width 3 height 3
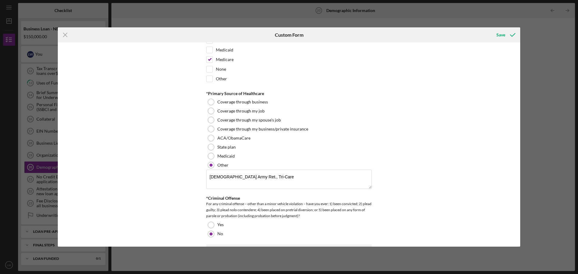
scroll to position [1024, 0]
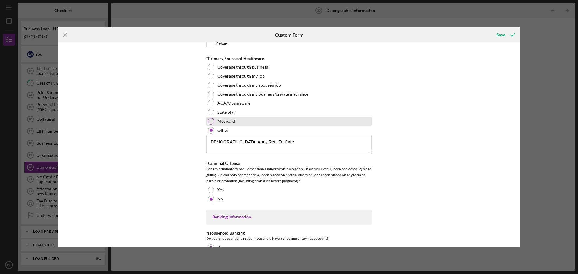
click at [210, 121] on div at bounding box center [211, 121] width 7 height 7
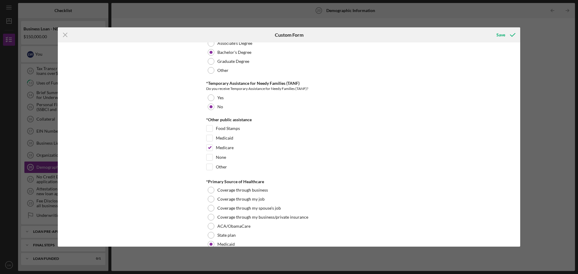
scroll to position [903, 0]
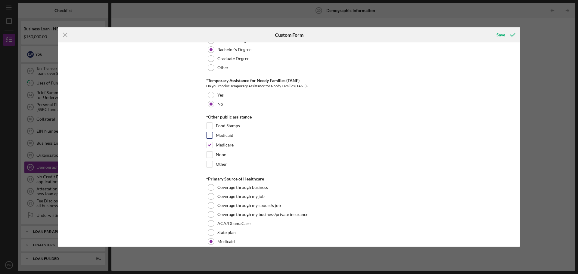
click at [208, 135] on input "Medicaid" at bounding box center [210, 135] width 6 height 6
checkbox input "true"
click at [208, 143] on input "Medicare" at bounding box center [210, 145] width 6 height 6
checkbox input "false"
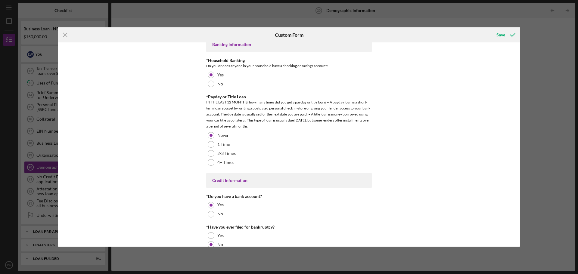
scroll to position [1186, 0]
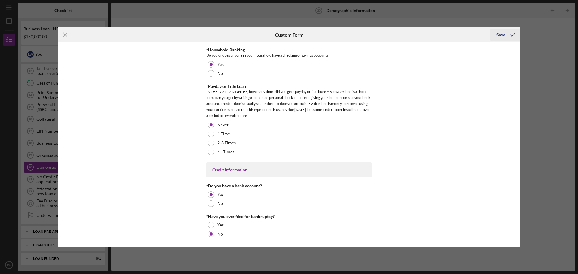
click at [502, 36] on div "Save" at bounding box center [500, 35] width 9 height 12
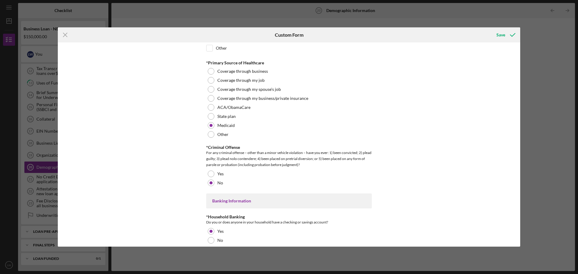
scroll to position [1006, 0]
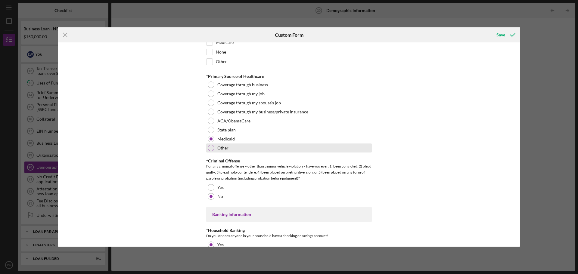
click at [210, 147] on div at bounding box center [211, 148] width 7 height 7
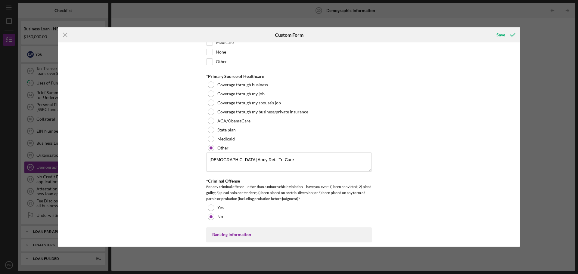
click at [442, 124] on div "Demographic Information *Gender [DEMOGRAPHIC_DATA] [DEMOGRAPHIC_DATA] [DEMOGRAP…" at bounding box center [289, 144] width 462 height 204
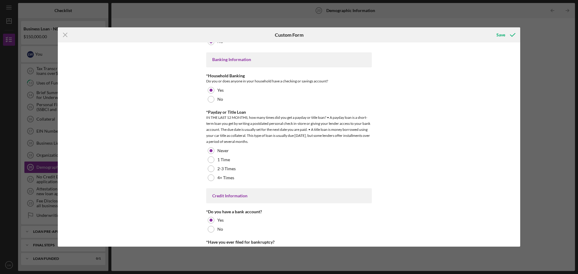
scroll to position [1207, 0]
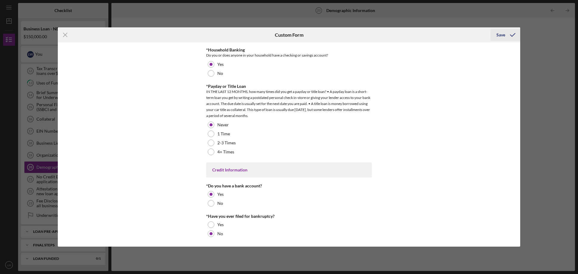
click at [501, 35] on div "Save" at bounding box center [500, 35] width 9 height 12
click at [413, 89] on div "Demographic Information *Gender [DEMOGRAPHIC_DATA] [DEMOGRAPHIC_DATA] [DEMOGRAP…" at bounding box center [289, 144] width 462 height 204
click at [64, 34] on icon "Icon/Menu Close" at bounding box center [65, 34] width 15 height 15
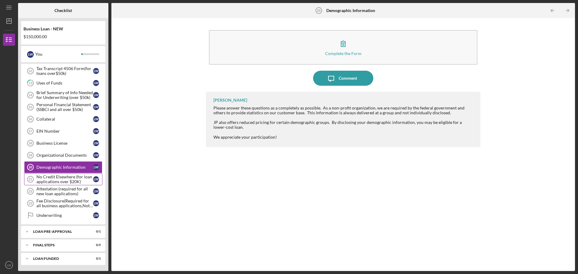
click at [53, 179] on div "No Credit Elsewhere (for loan applications over $20K)" at bounding box center [64, 180] width 57 height 10
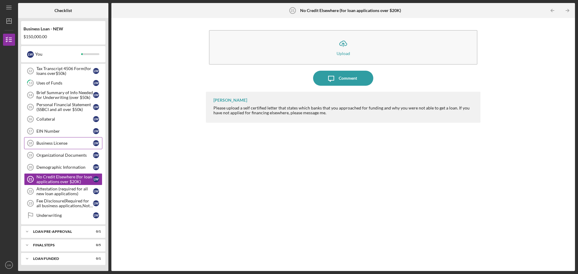
click at [53, 142] on div "Business License" at bounding box center [64, 143] width 57 height 5
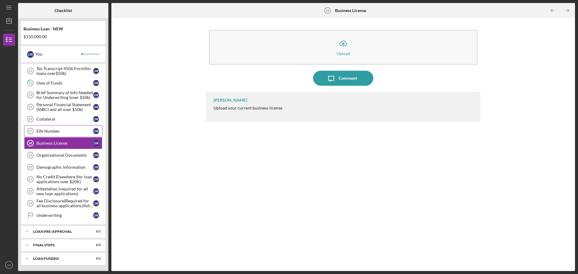
click at [50, 130] on div "EIN Number" at bounding box center [64, 131] width 57 height 5
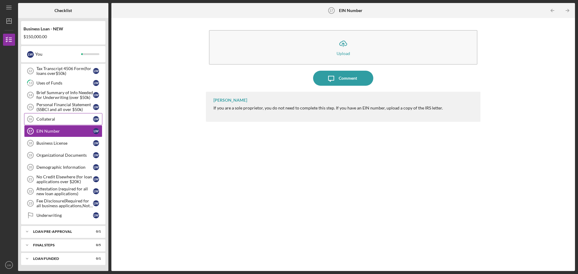
click at [45, 119] on div "Collateral" at bounding box center [64, 119] width 57 height 5
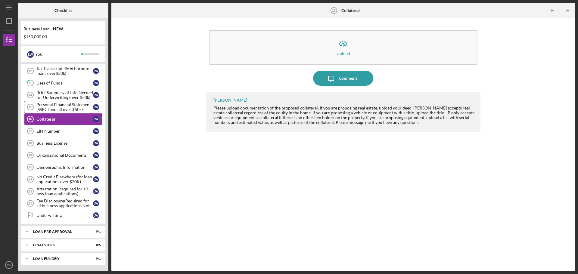
click at [57, 107] on div "Personal Financial Statement (SSBCI and all over $50k)" at bounding box center [64, 107] width 57 height 10
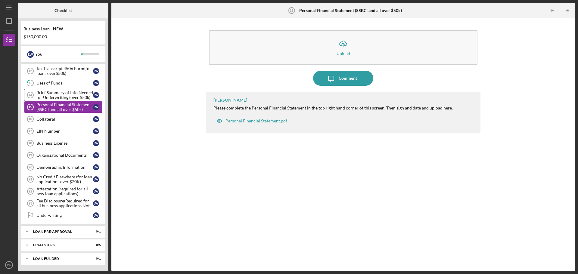
click at [64, 93] on div "Brief Summary of Info Needed for Underwriting (over $50k)" at bounding box center [64, 95] width 57 height 10
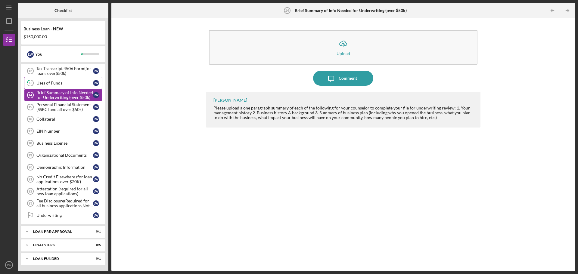
click at [52, 82] on div "Uses of Funds" at bounding box center [64, 83] width 57 height 5
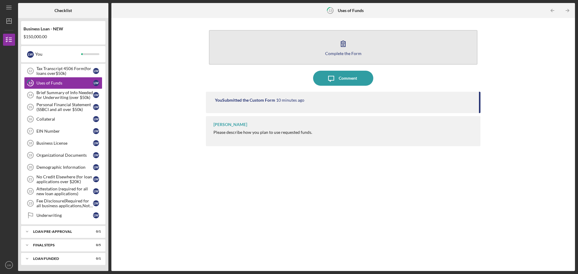
click at [343, 42] on icon "button" at bounding box center [343, 43] width 15 height 15
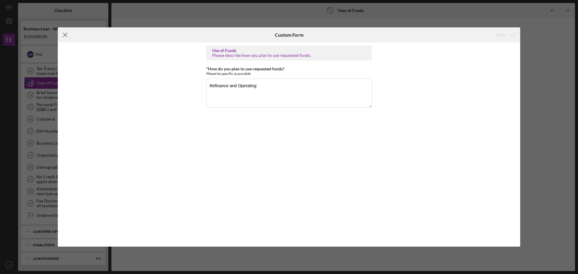
click at [65, 33] on icon "Icon/Menu Close" at bounding box center [65, 34] width 15 height 15
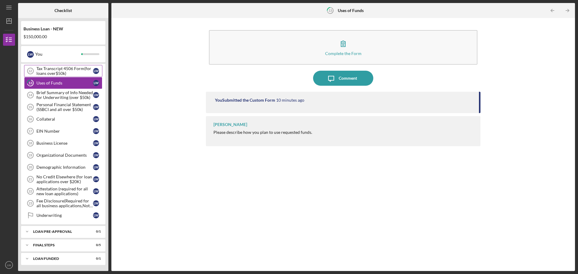
click at [58, 69] on div "Tax Transcript 4506 Form(for loans over$50k)" at bounding box center [64, 71] width 57 height 10
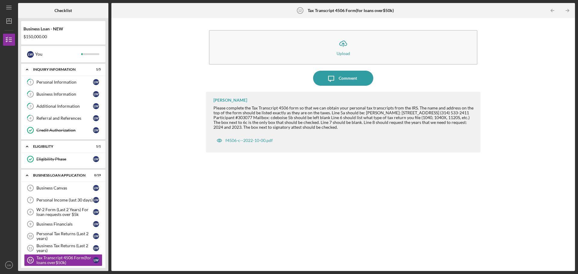
click at [537, 104] on div "Icon/Upload Upload Icon/Message Comment [PERSON_NAME] Please complete the Tax T…" at bounding box center [343, 144] width 458 height 247
